Goal: Use online tool/utility: Utilize a website feature to perform a specific function

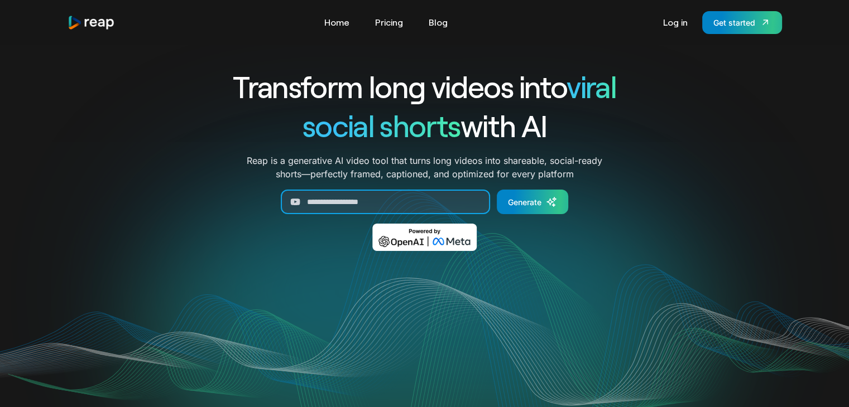
click at [357, 203] on input "Generate Form" at bounding box center [385, 202] width 209 height 25
paste input "**********"
type input "**********"
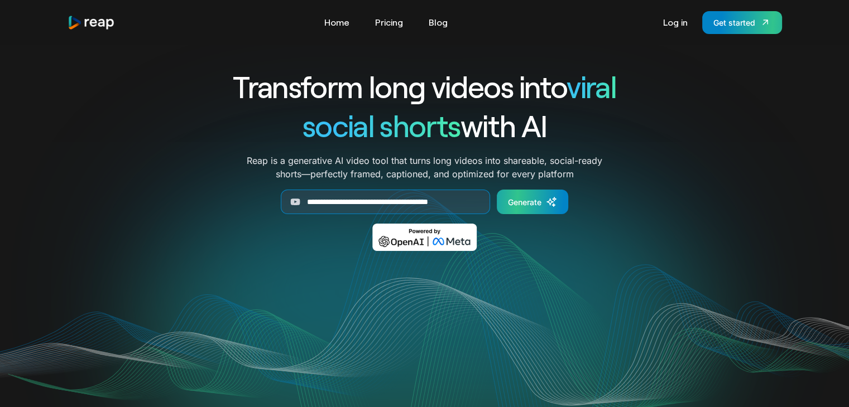
scroll to position [0, 0]
click at [549, 206] on icon "Generate Form" at bounding box center [551, 201] width 11 height 11
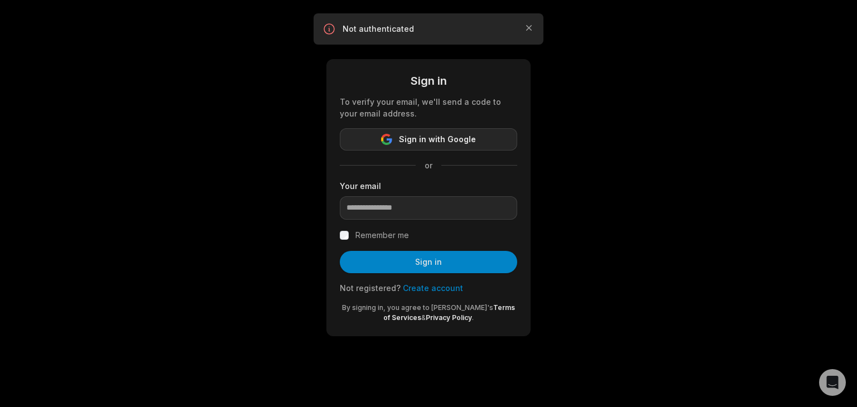
click at [451, 139] on span "Sign in with Google" at bounding box center [437, 139] width 77 height 13
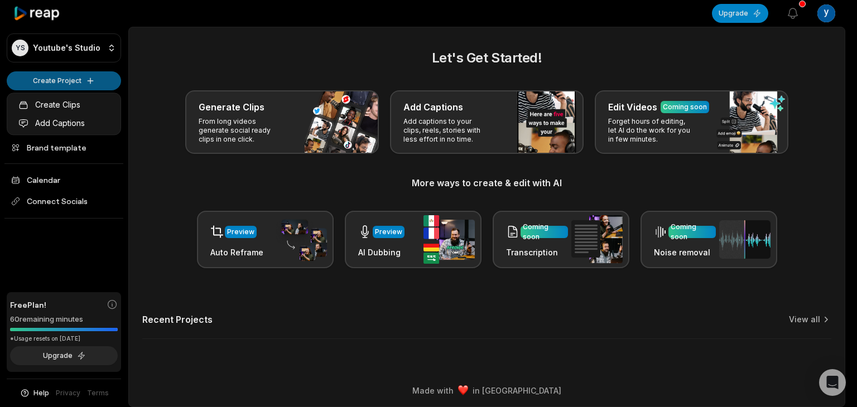
click at [99, 78] on html "YS Youtube's Studio Create Project Home Projects Brand template Calendar Connec…" at bounding box center [428, 203] width 857 height 407
click at [70, 101] on link "Create Clips" at bounding box center [63, 104] width 109 height 18
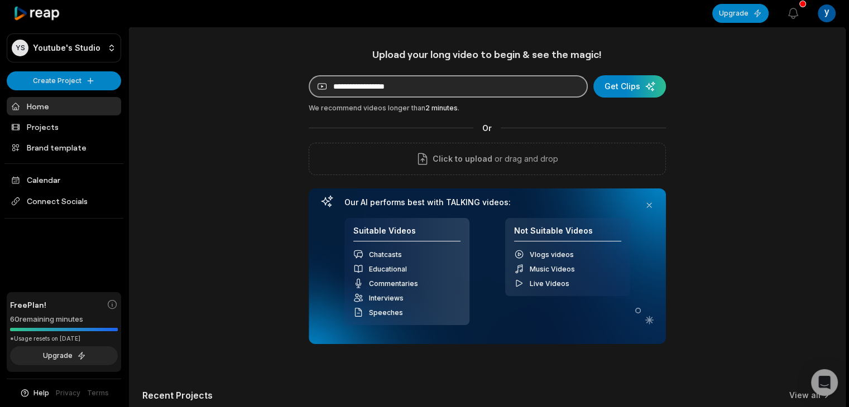
click at [375, 86] on input at bounding box center [448, 86] width 279 height 22
paste input "**********"
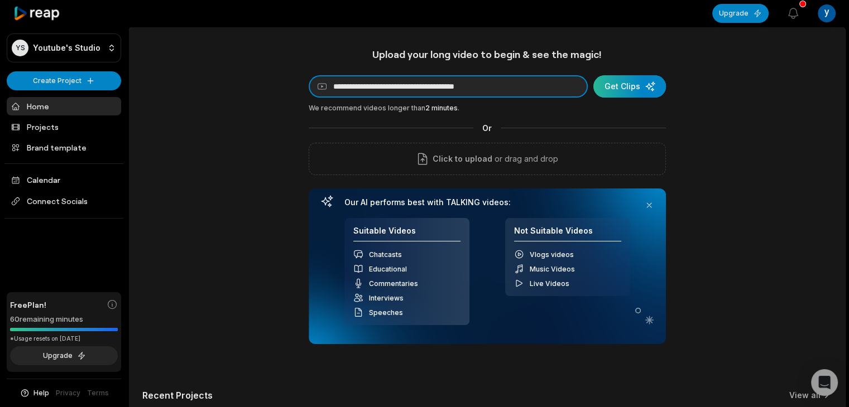
type input "**********"
click at [634, 88] on div "submit" at bounding box center [629, 86] width 73 height 22
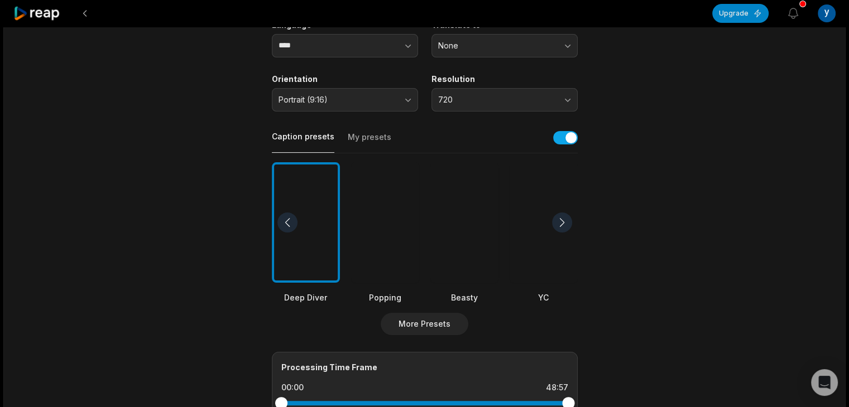
scroll to position [112, 0]
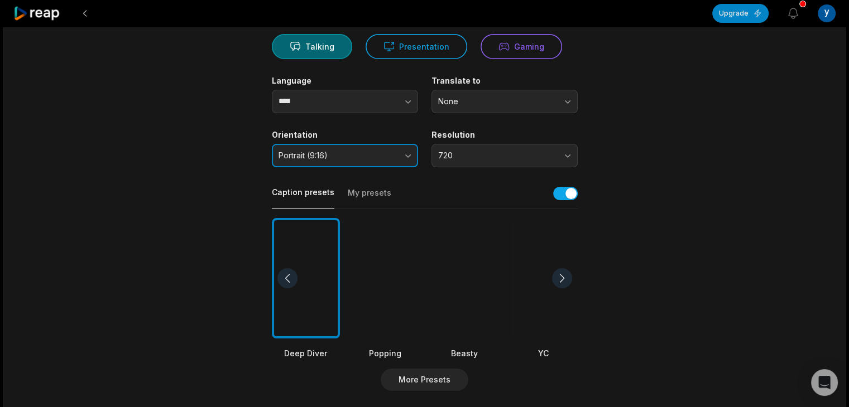
click at [401, 150] on button "Portrait (9:16)" at bounding box center [345, 155] width 146 height 23
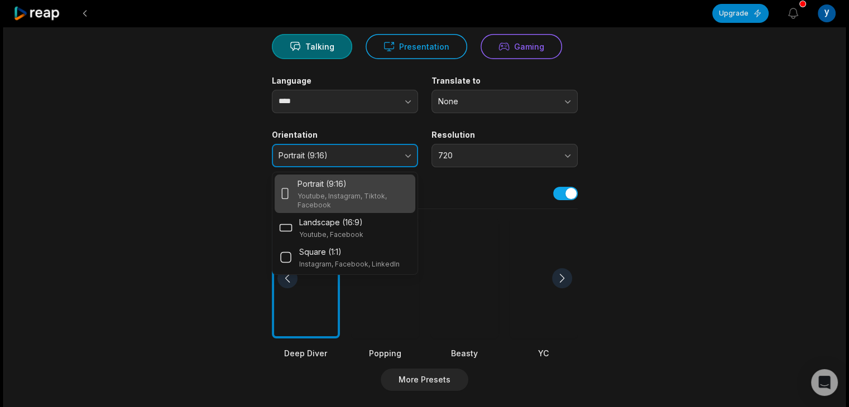
click at [406, 150] on button "Portrait (9:16)" at bounding box center [345, 155] width 146 height 23
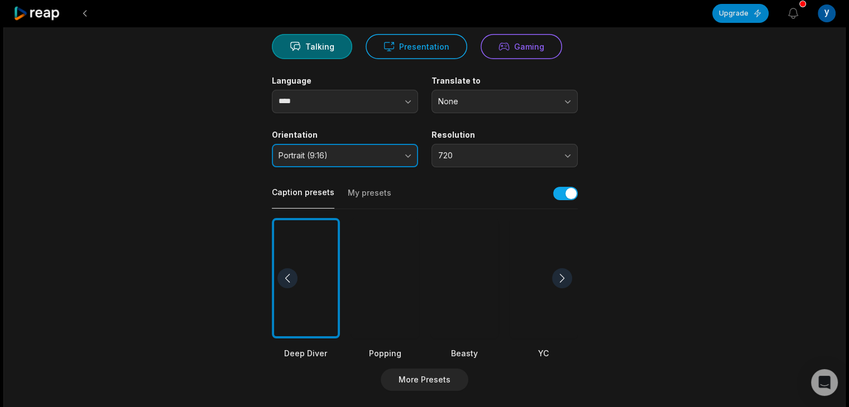
click at [406, 150] on button "Portrait (9:16)" at bounding box center [345, 155] width 146 height 23
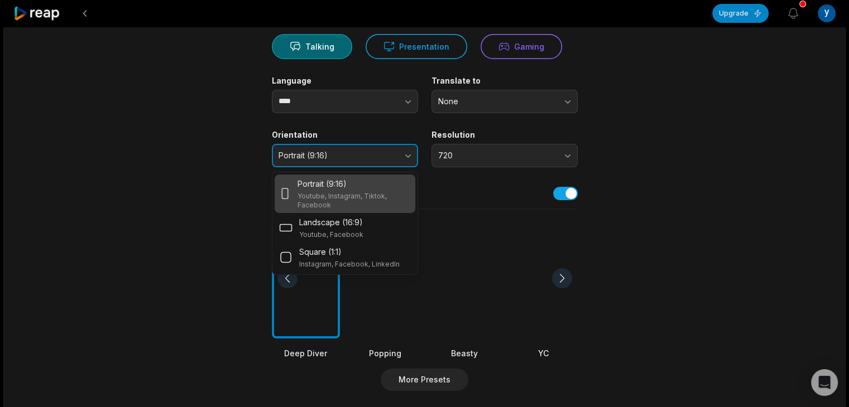
click at [408, 150] on button "Portrait (9:16)" at bounding box center [345, 155] width 146 height 23
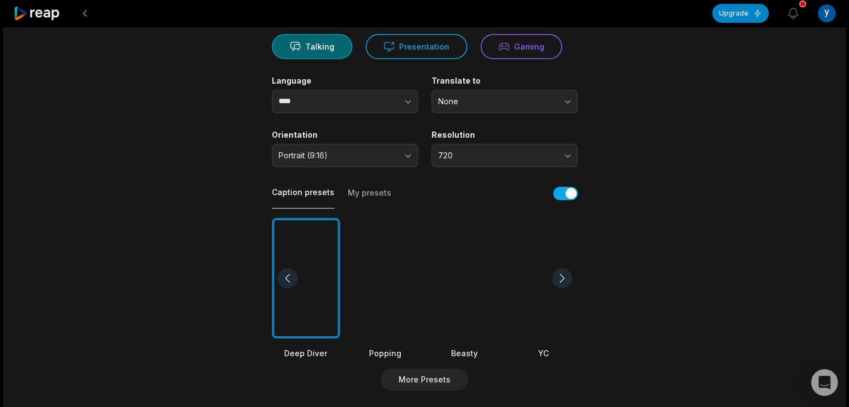
click at [700, 168] on div "48:57 Rakai & Reece Go On Their First Date! Get Clips Select Video Genre Talkin…" at bounding box center [424, 304] width 842 height 779
click at [541, 151] on span "720" at bounding box center [496, 156] width 117 height 10
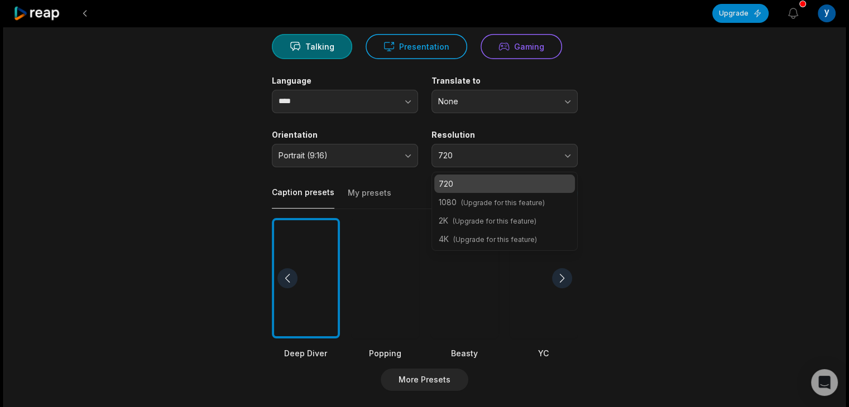
click at [626, 147] on main "48:57 Rakai & Reece Go On Their First Date! Get Clips Select Video Genre Talkin…" at bounding box center [425, 275] width 540 height 683
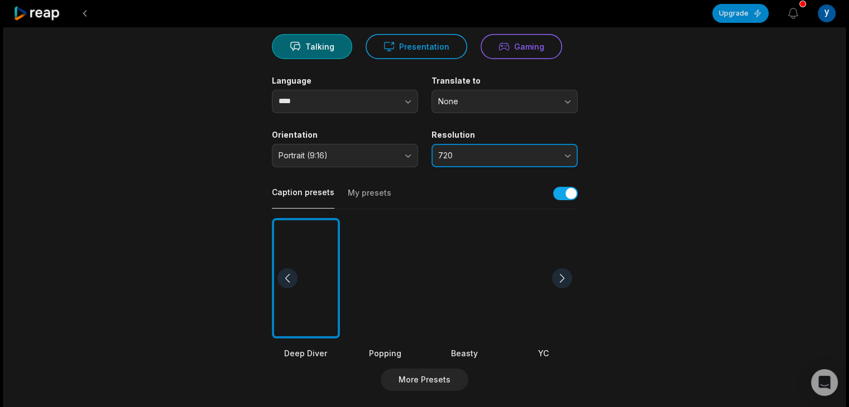
click at [576, 144] on button "720" at bounding box center [504, 155] width 146 height 23
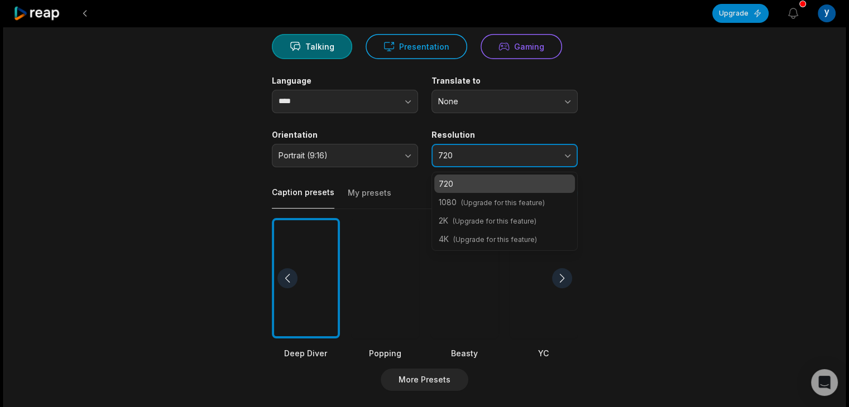
click at [567, 146] on button "720" at bounding box center [504, 155] width 146 height 23
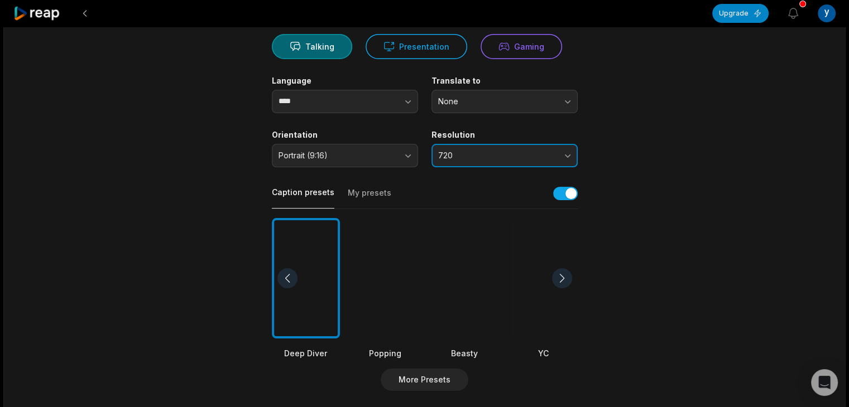
click at [567, 146] on button "720" at bounding box center [504, 155] width 146 height 23
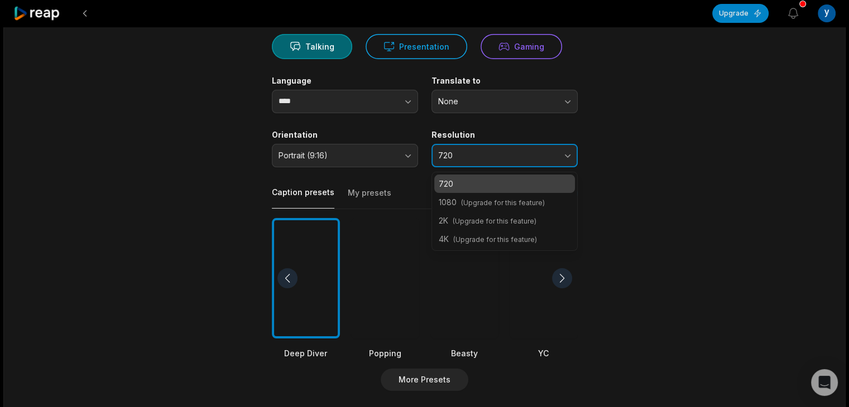
click at [567, 146] on button "720" at bounding box center [504, 155] width 146 height 23
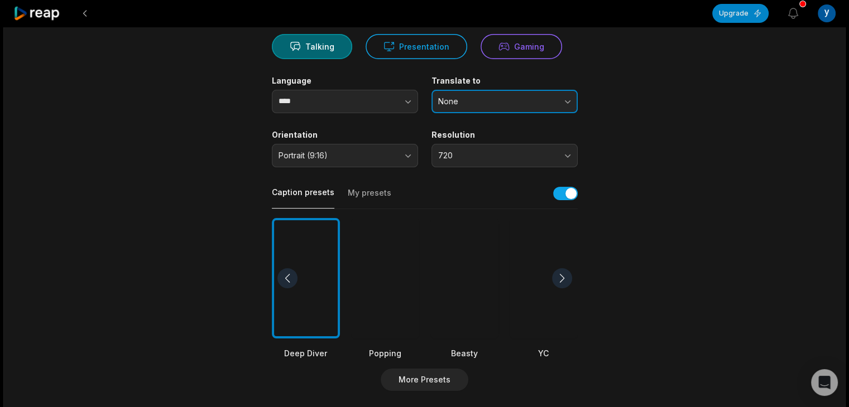
click at [569, 103] on button "None" at bounding box center [504, 101] width 146 height 23
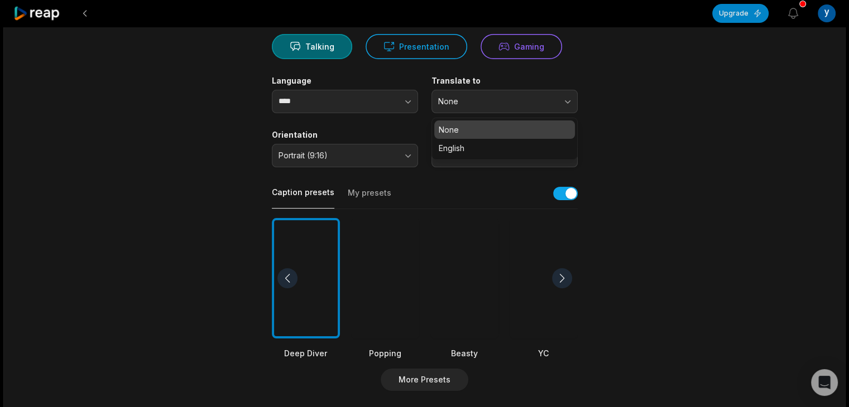
click at [640, 94] on main "48:57 Rakai & Reece Go On Their First Date! Get Clips Select Video Genre Talkin…" at bounding box center [425, 275] width 540 height 683
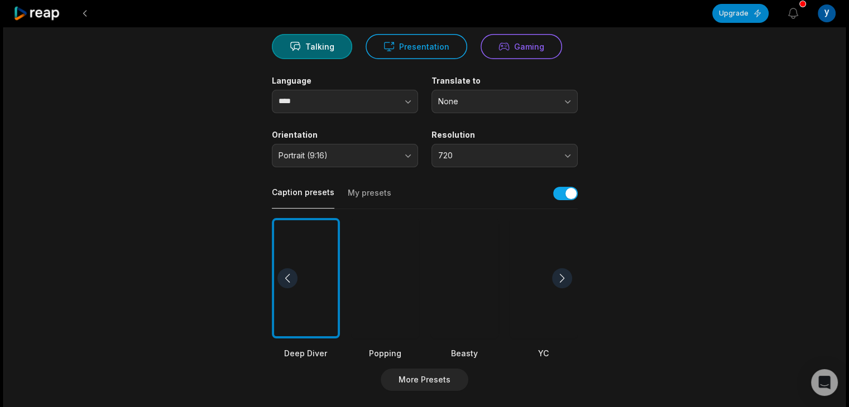
click at [418, 95] on div "Language **** Translate to None" at bounding box center [425, 94] width 306 height 37
click at [413, 96] on icon "button" at bounding box center [407, 101] width 11 height 11
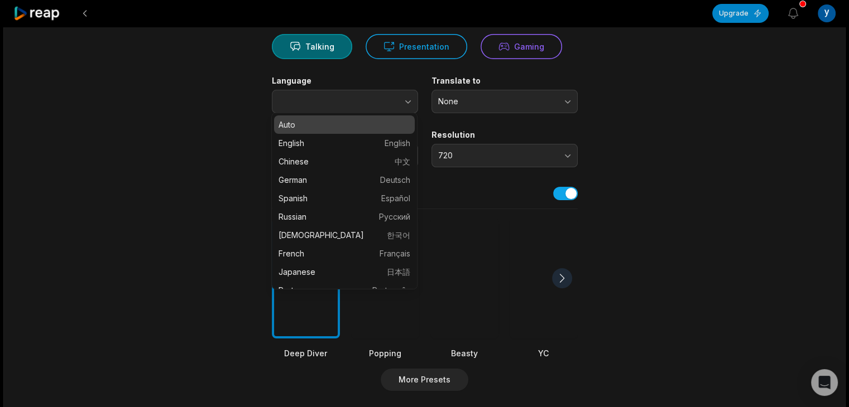
type input "****"
click at [191, 112] on main "48:57 Rakai & Reece Go On Their First Date! Get Clips Select Video Genre Talkin…" at bounding box center [425, 275] width 540 height 683
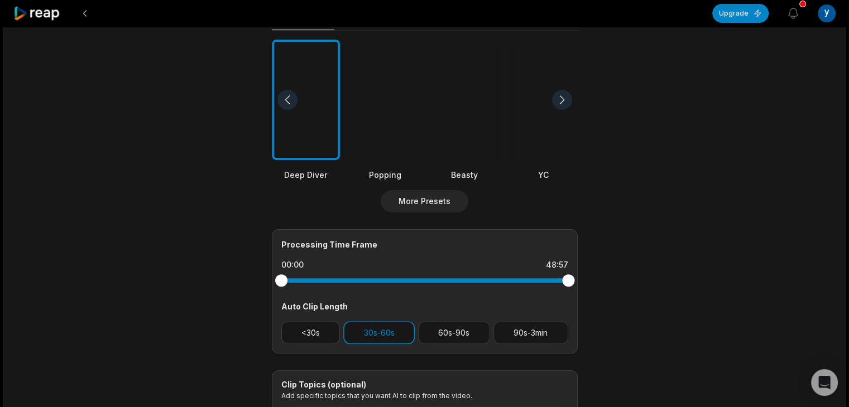
scroll to position [335, 0]
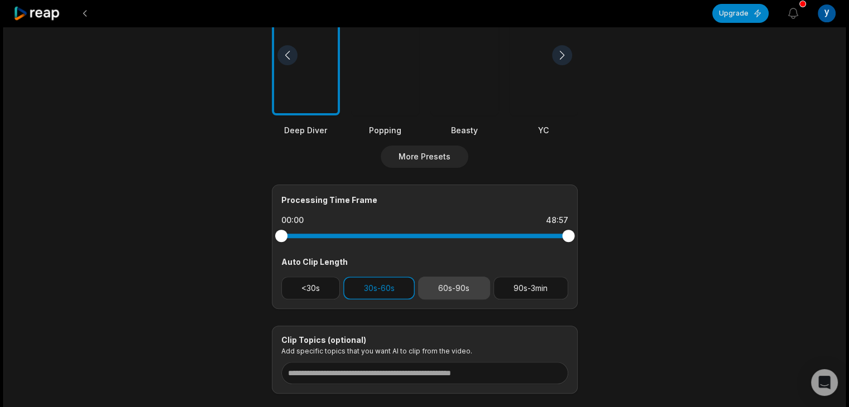
click at [454, 277] on button "60s-90s" at bounding box center [454, 288] width 72 height 23
click at [406, 288] on button "30s-60s" at bounding box center [378, 288] width 71 height 23
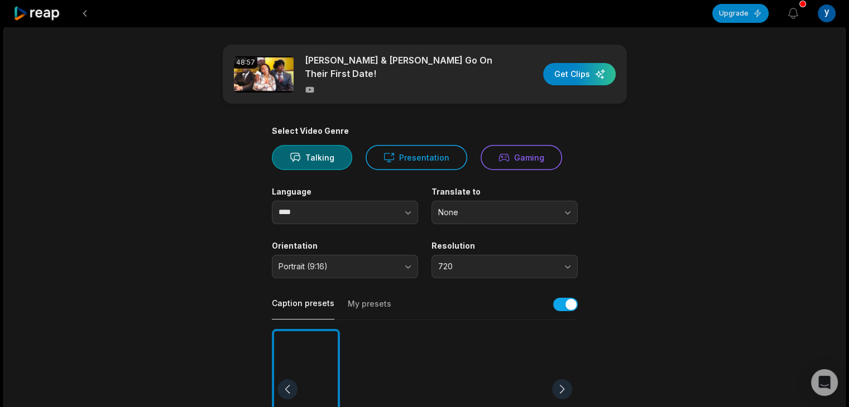
scroll to position [0, 0]
click at [580, 66] on div "button" at bounding box center [579, 75] width 73 height 22
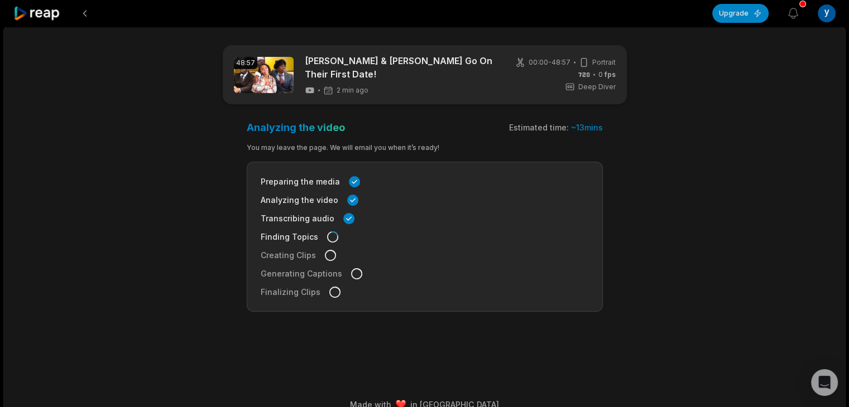
click at [745, 201] on div "48:57 Rakai & Reece Go On Their First Date! 2 min ago 00:00 - 48:57 Portrait 0 …" at bounding box center [424, 224] width 842 height 394
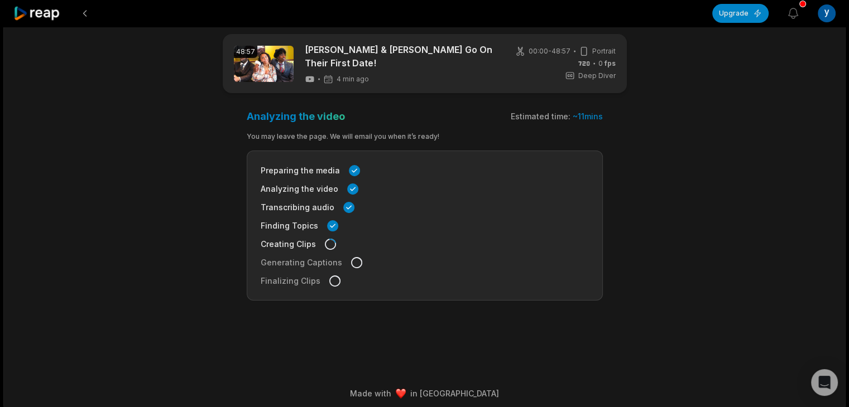
scroll to position [17, 0]
